Goal: Task Accomplishment & Management: Use online tool/utility

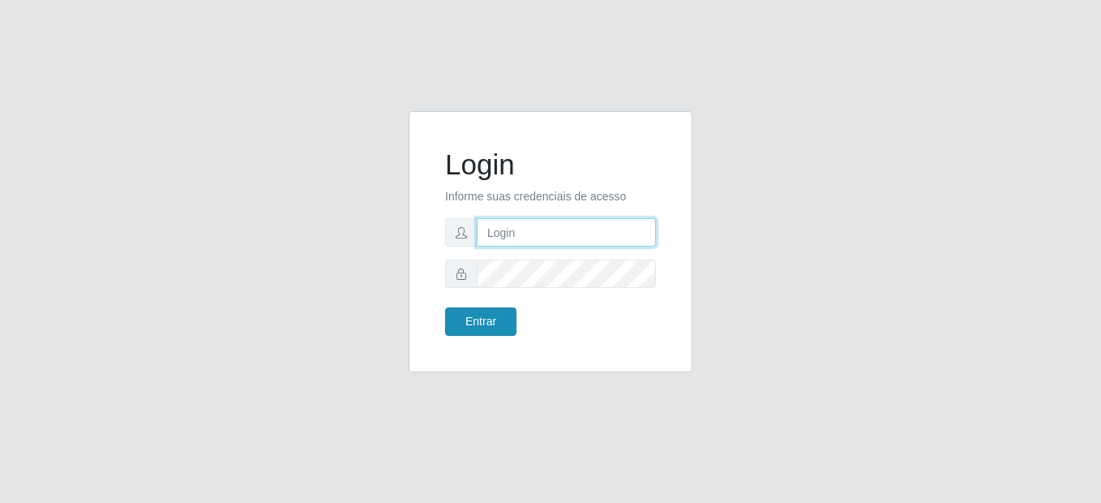
type input "mariabemais@B8"
click at [487, 332] on button "Entrar" at bounding box center [480, 321] width 71 height 28
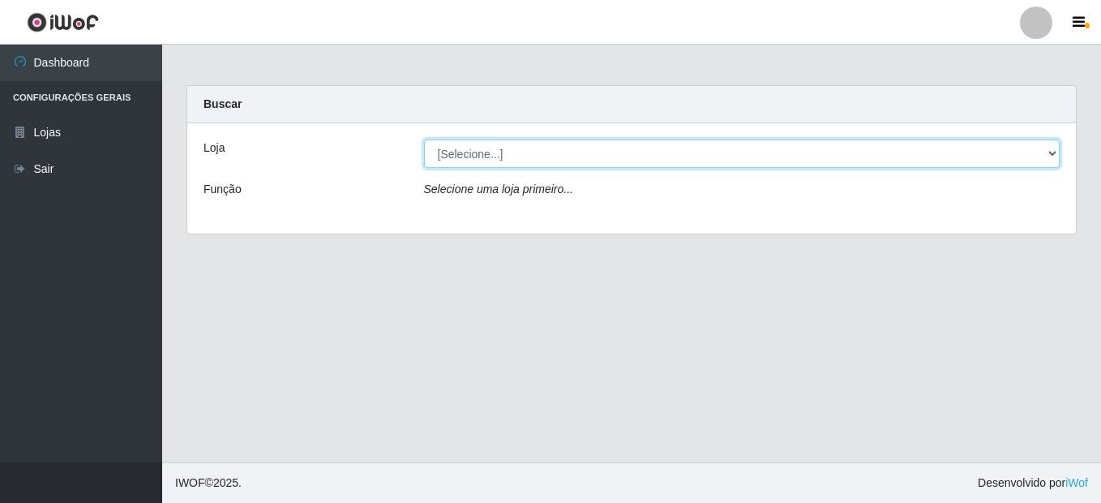
click at [516, 164] on select "[Selecione...] Bemais Supermercados - B8 [PERSON_NAME]" at bounding box center [742, 153] width 636 height 28
select select "413"
click at [424, 139] on select "[Selecione...] Bemais Supermercados - B8 [PERSON_NAME]" at bounding box center [742, 153] width 636 height 28
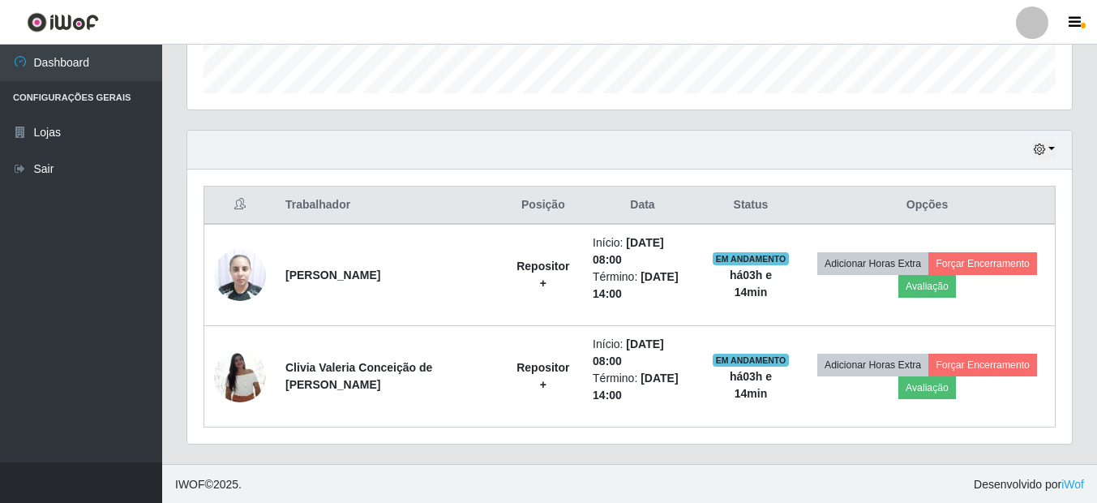
scroll to position [488, 0]
